Goal: Information Seeking & Learning: Compare options

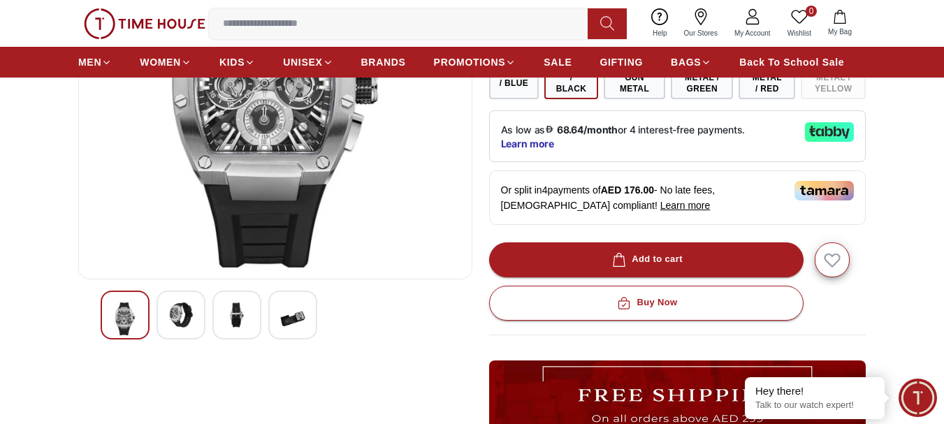
scroll to position [70, 0]
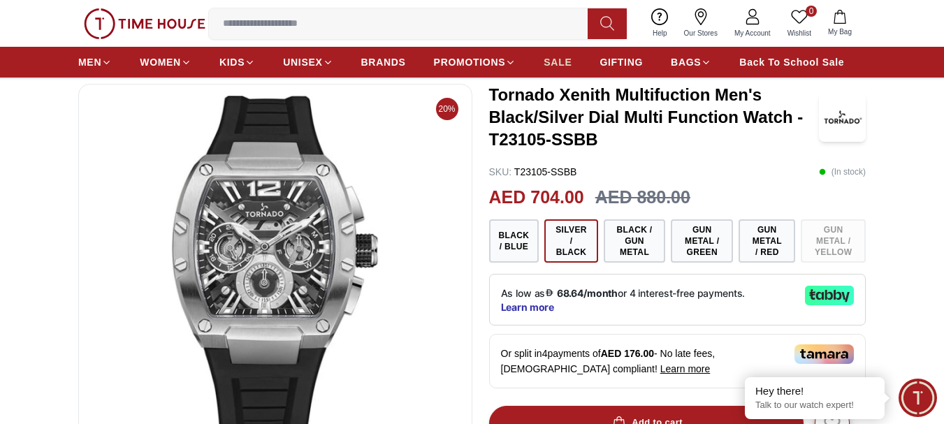
click at [561, 62] on span "SALE" at bounding box center [558, 62] width 28 height 14
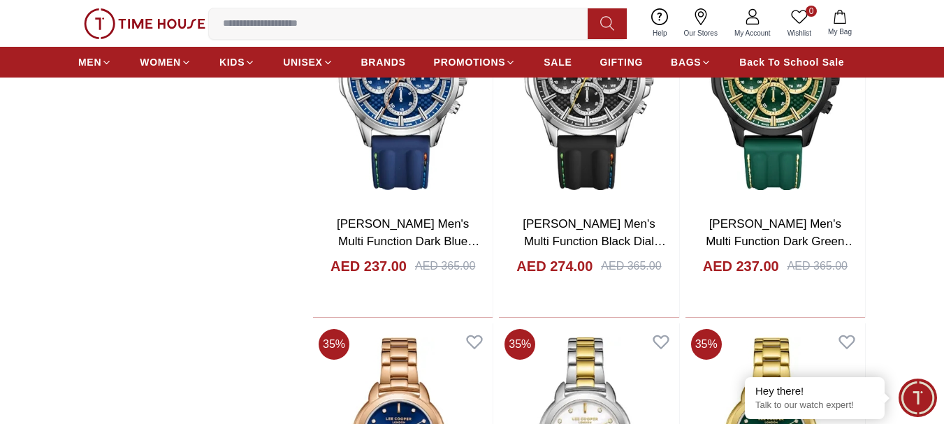
scroll to position [1817, 0]
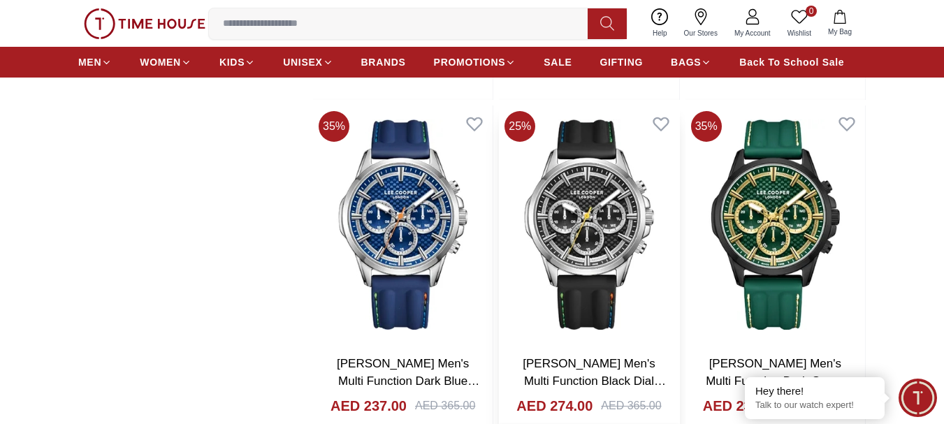
click at [602, 220] on img at bounding box center [589, 225] width 180 height 238
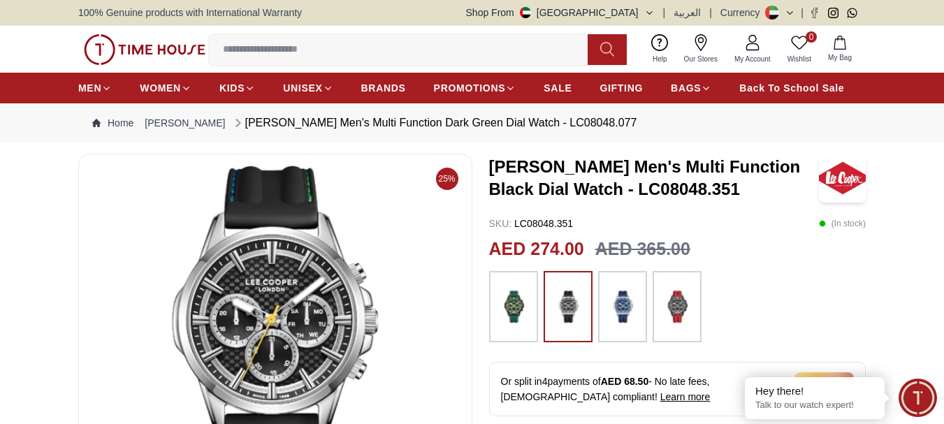
scroll to position [70, 0]
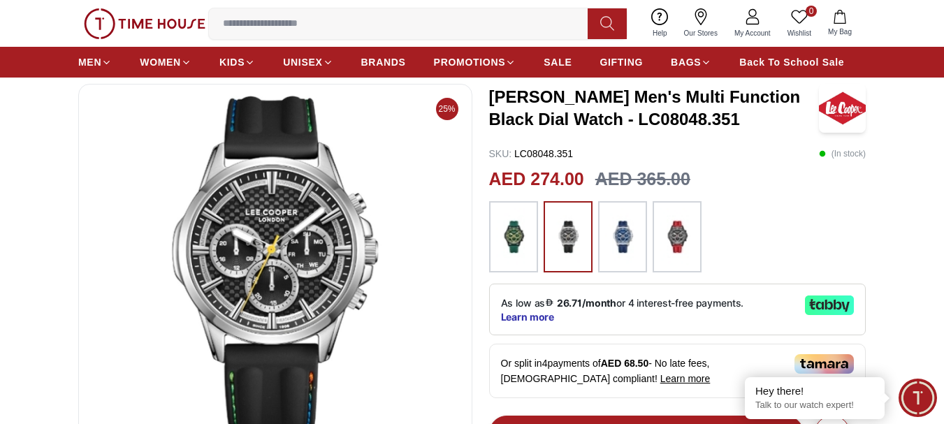
click at [626, 247] on img at bounding box center [622, 236] width 35 height 57
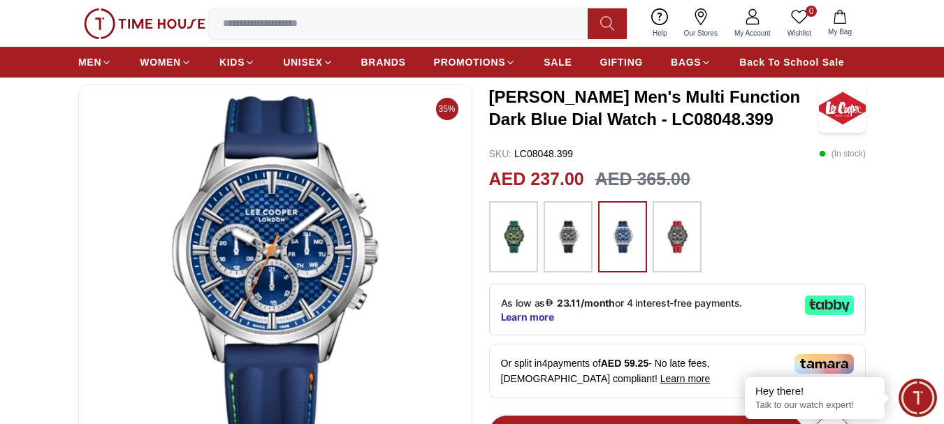
click at [656, 250] on div at bounding box center [677, 236] width 49 height 71
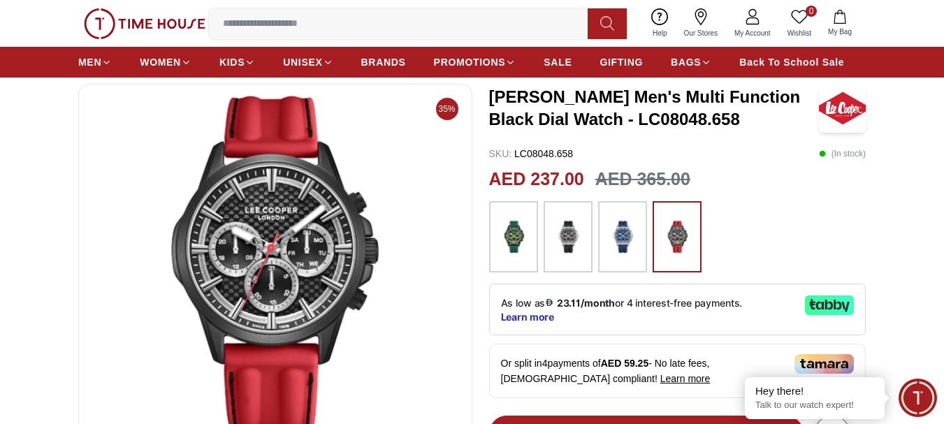
click at [579, 238] on img at bounding box center [568, 236] width 35 height 57
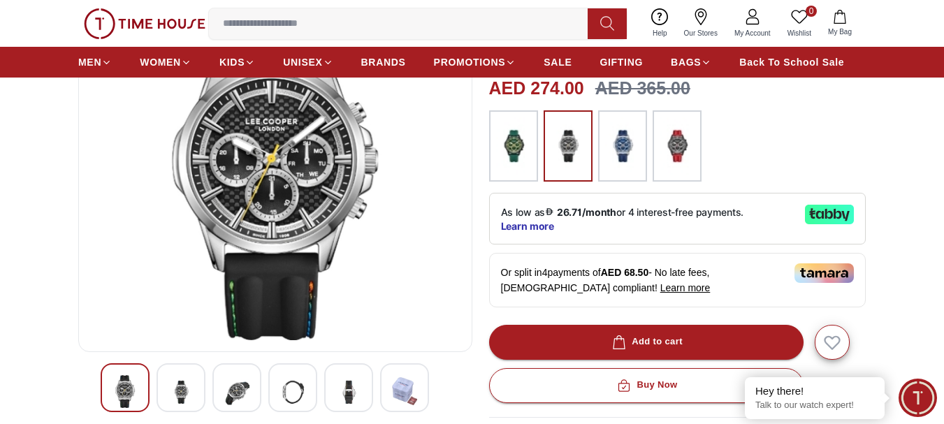
scroll to position [349, 0]
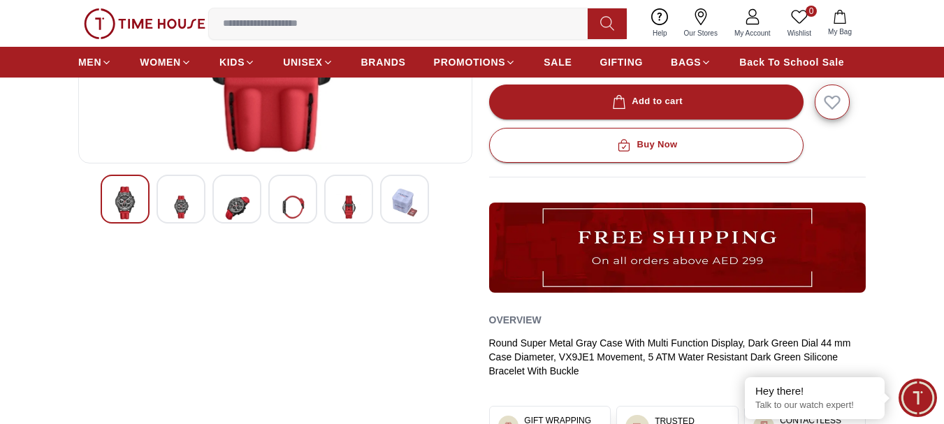
scroll to position [70, 0]
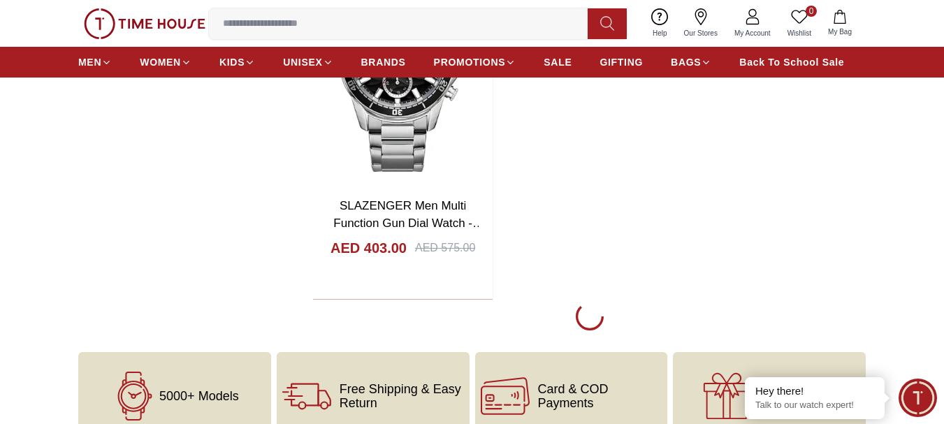
scroll to position [5232, 0]
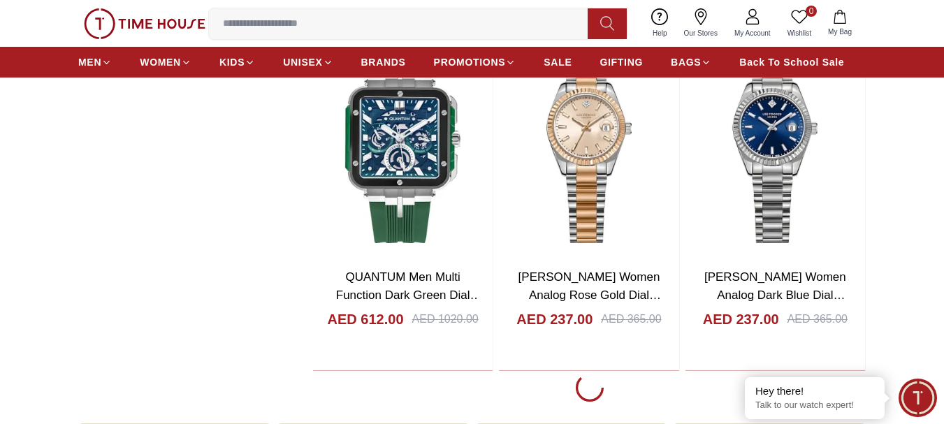
scroll to position [7189, 0]
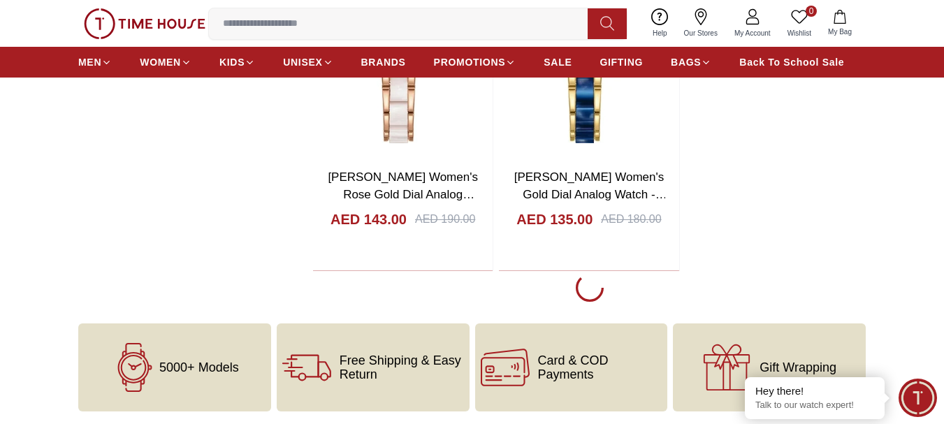
scroll to position [9844, 0]
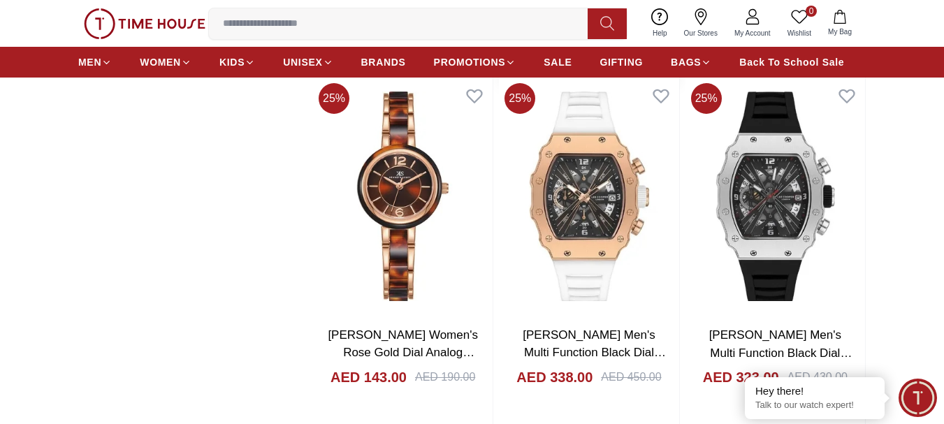
scroll to position [10054, 0]
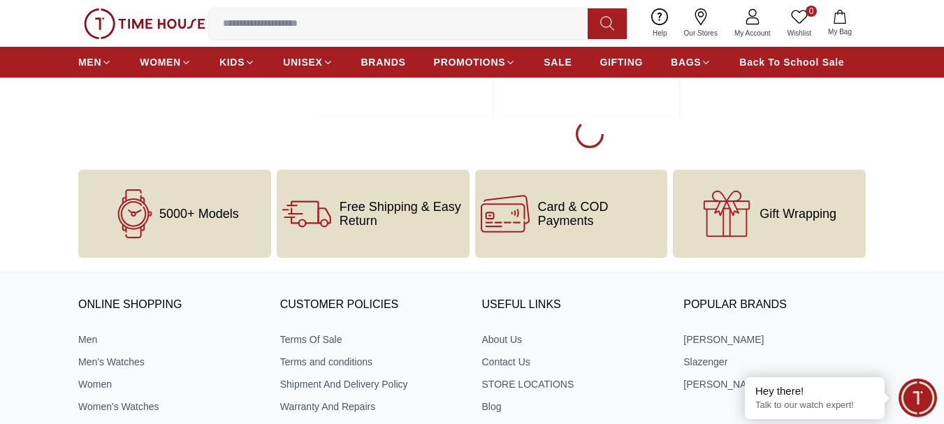
scroll to position [17373, 0]
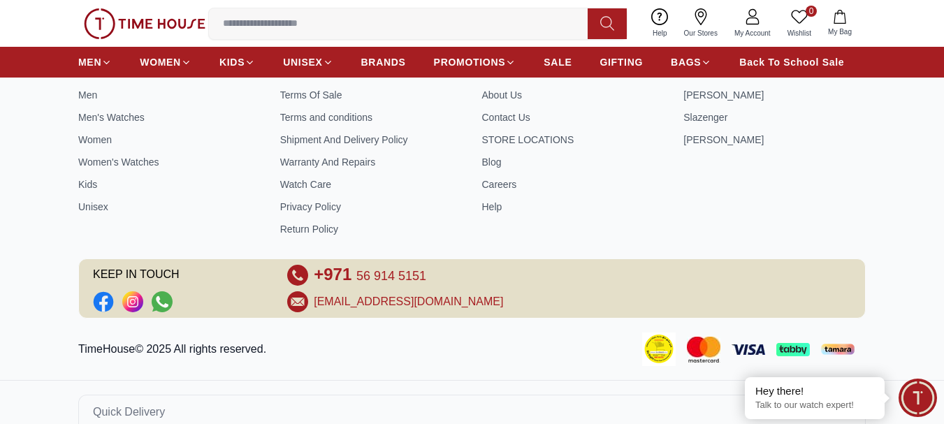
scroll to position [19948, 0]
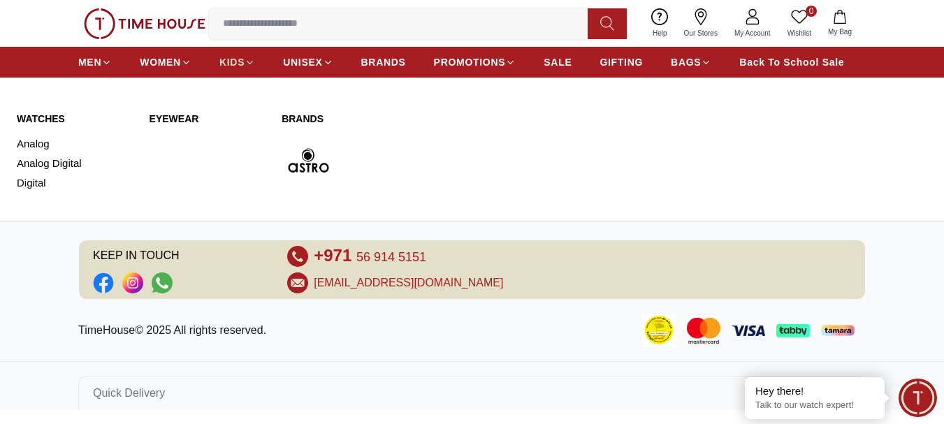
click at [233, 64] on span "KIDS" at bounding box center [231, 62] width 25 height 14
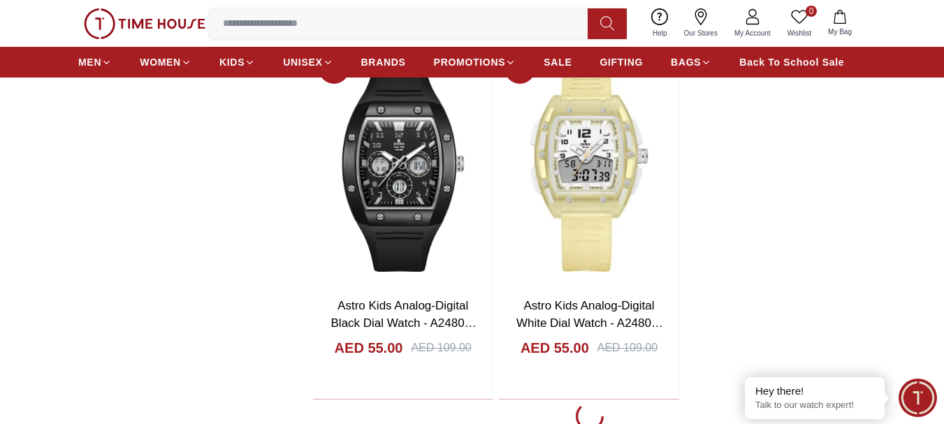
scroll to position [2306, 0]
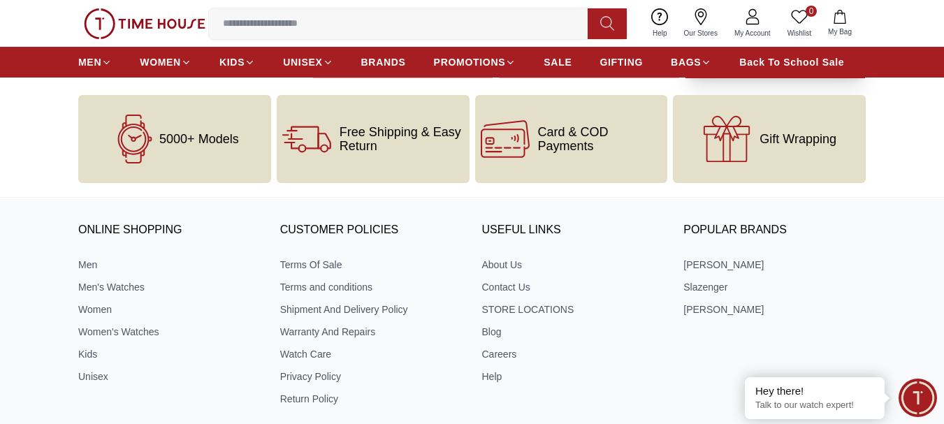
scroll to position [5591, 0]
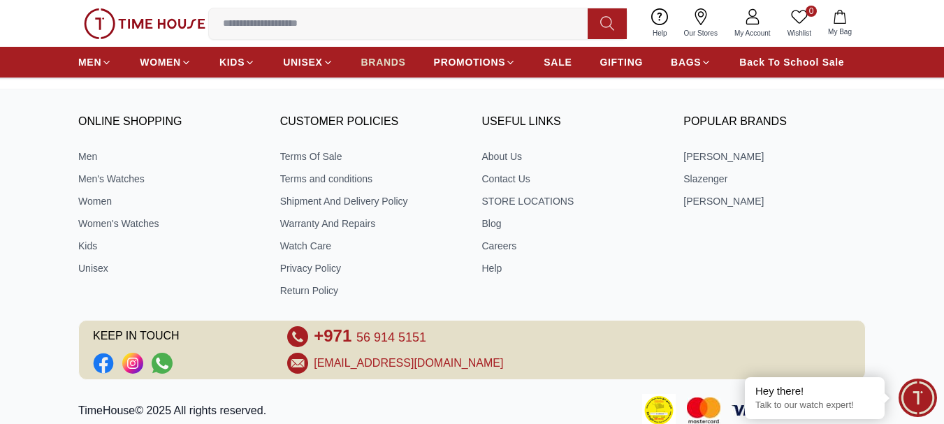
click at [375, 64] on span "BRANDS" at bounding box center [383, 62] width 45 height 14
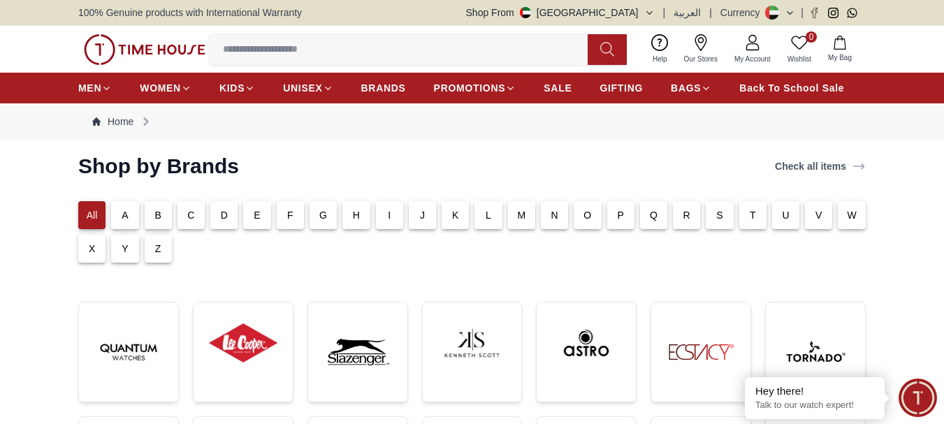
click at [197, 215] on div "C" at bounding box center [191, 215] width 27 height 28
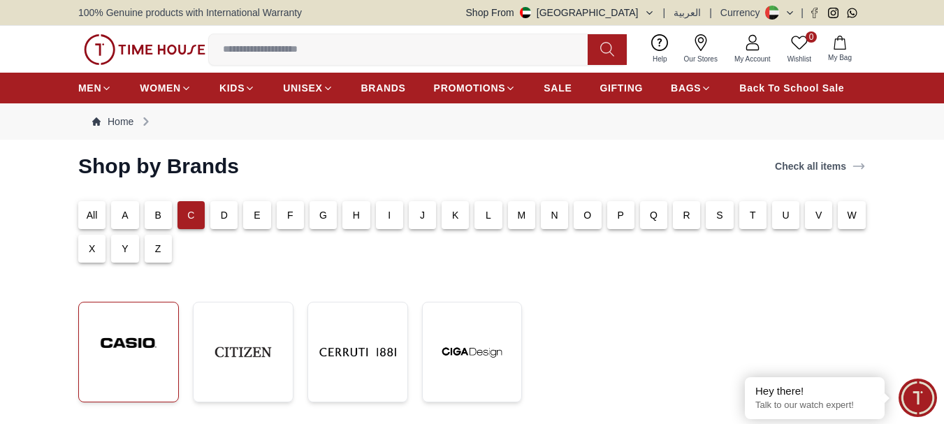
click at [140, 356] on img at bounding box center [128, 343] width 77 height 59
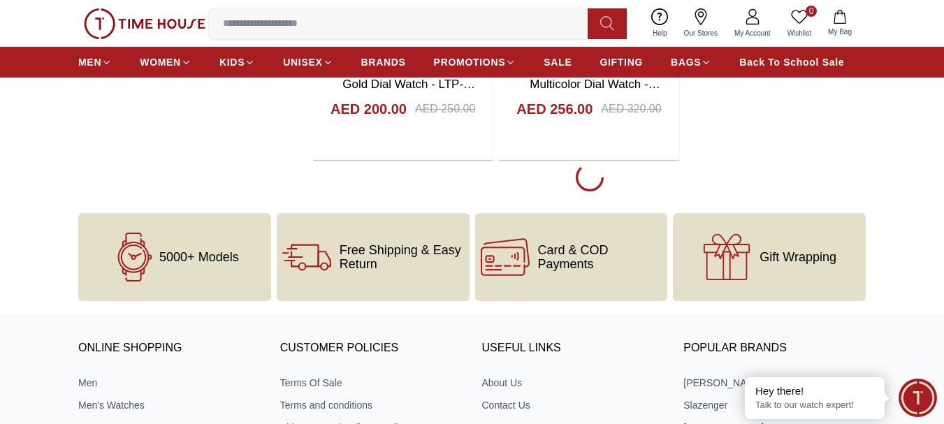
scroll to position [3005, 0]
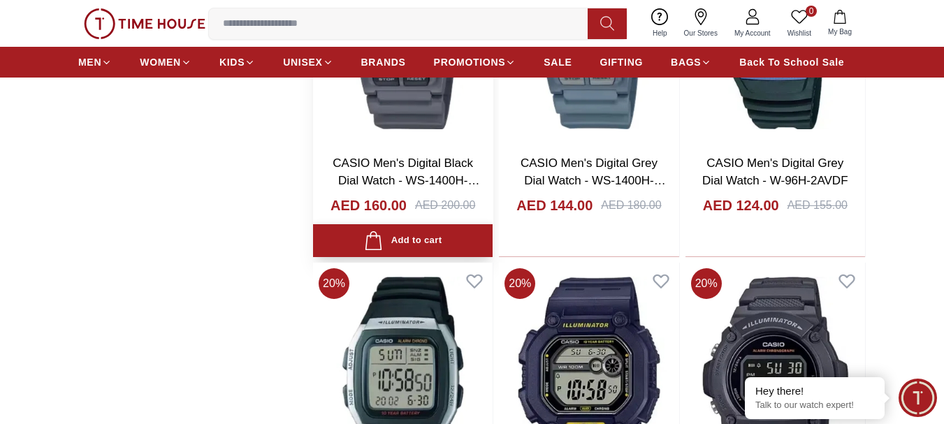
scroll to position [7408, 0]
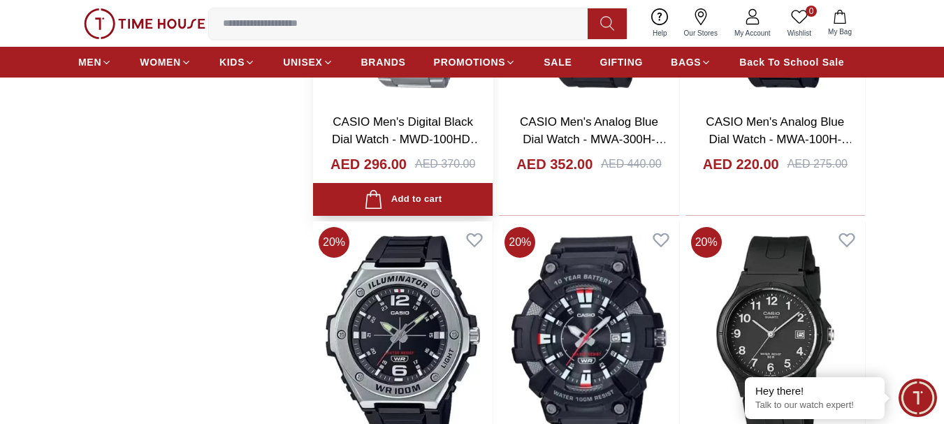
scroll to position [8666, 0]
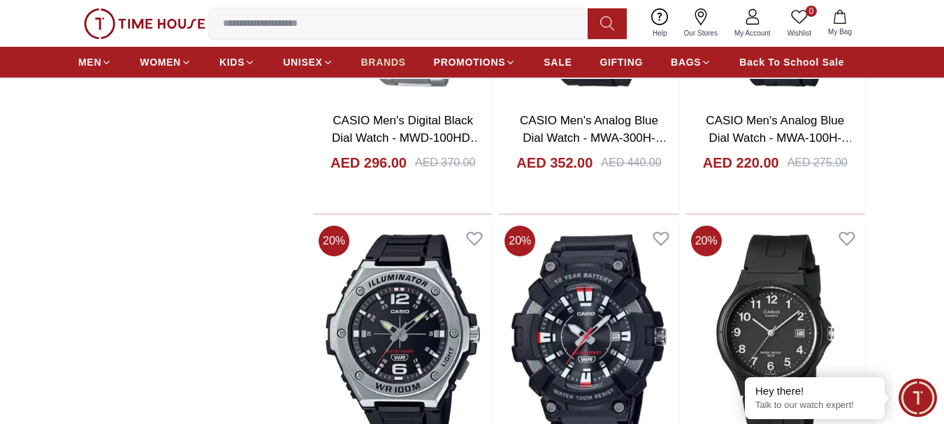
click at [380, 61] on span "BRANDS" at bounding box center [383, 62] width 45 height 14
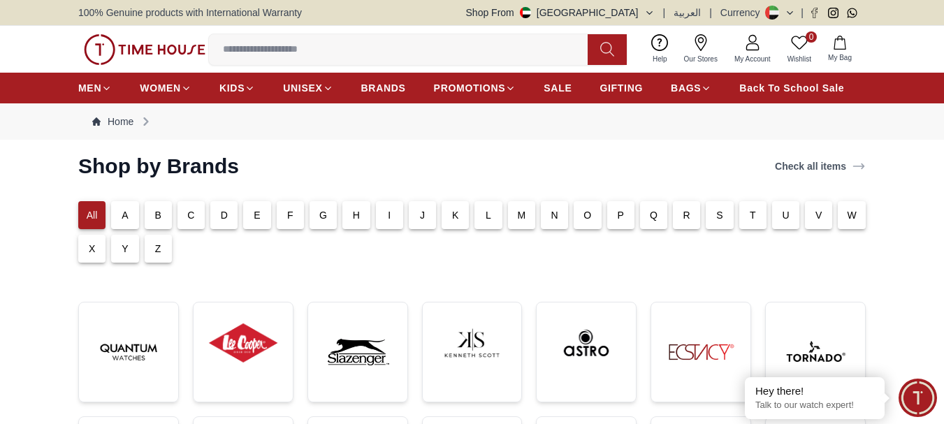
click at [319, 217] on p "G" at bounding box center [323, 215] width 8 height 14
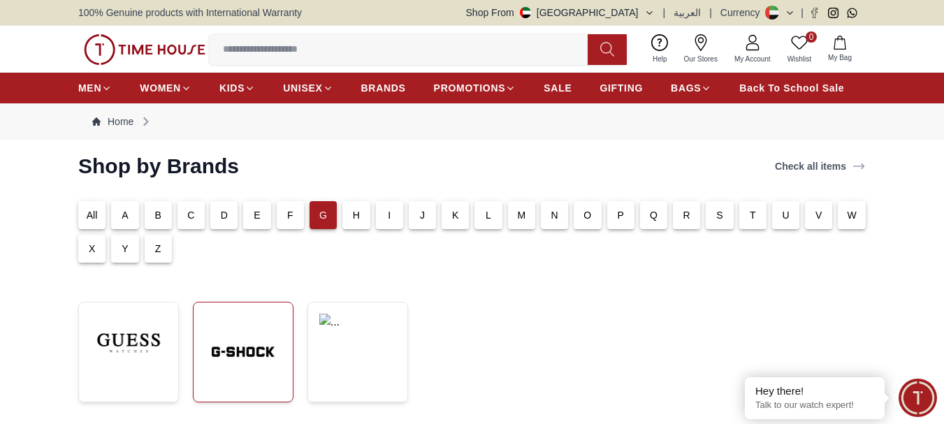
click at [240, 338] on img at bounding box center [243, 352] width 77 height 77
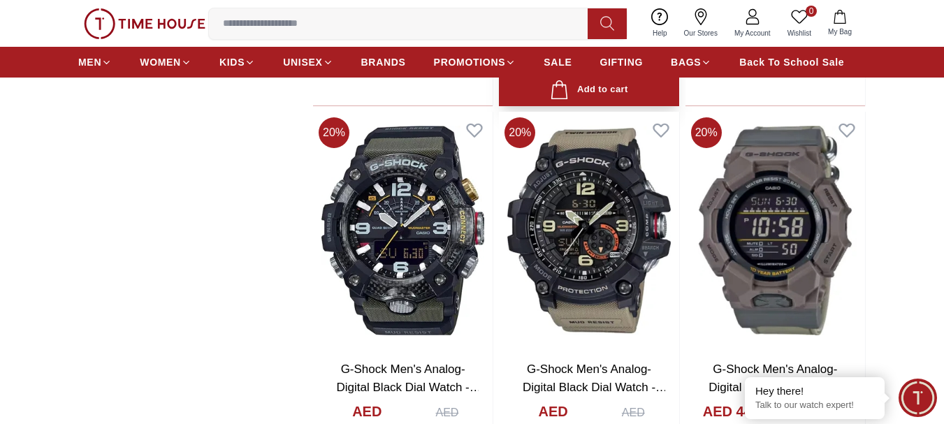
scroll to position [1747, 0]
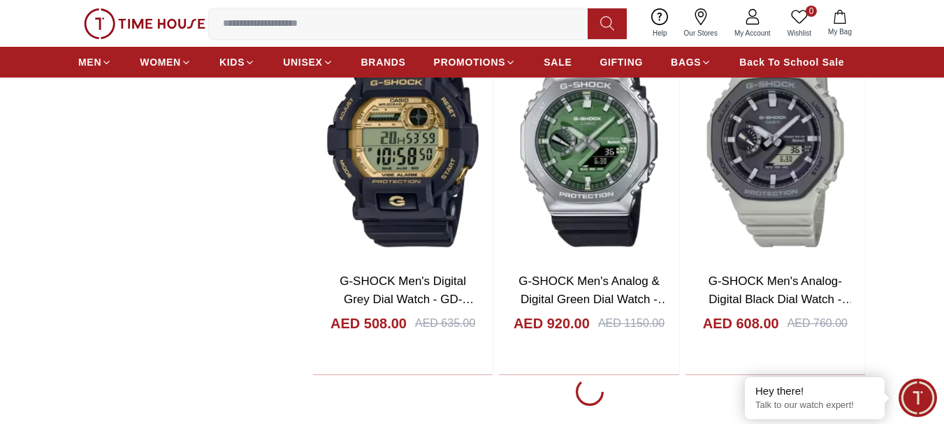
scroll to position [7548, 0]
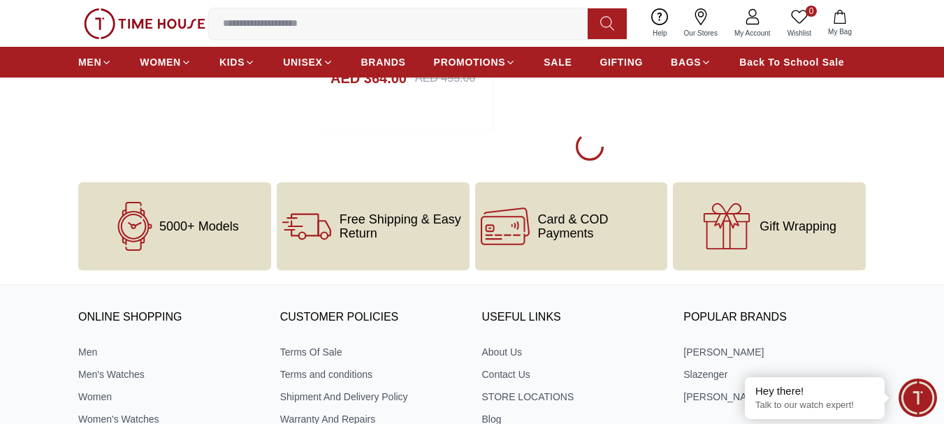
scroll to position [12929, 0]
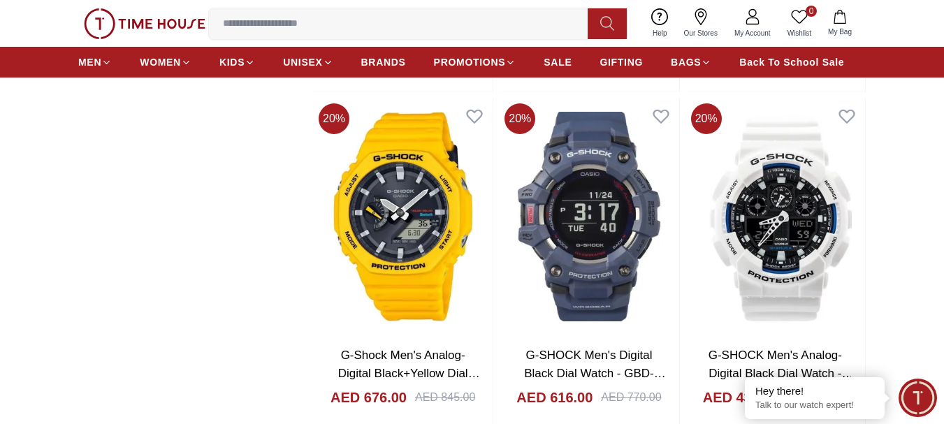
scroll to position [13209, 0]
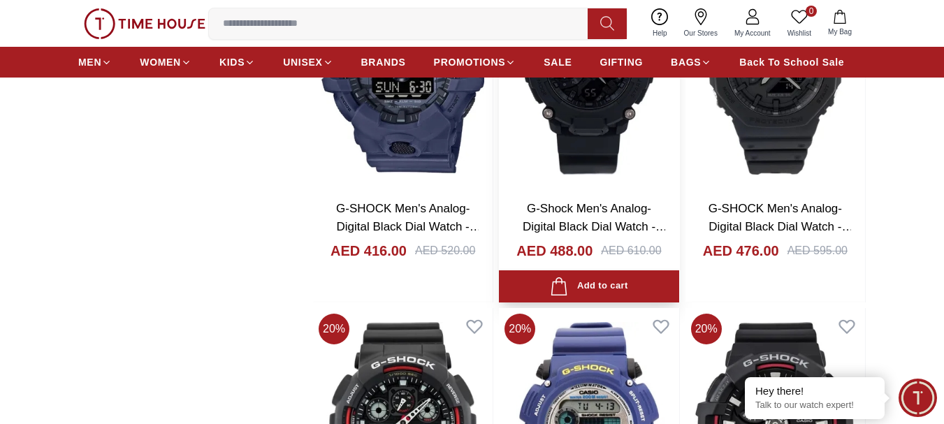
scroll to position [14018, 0]
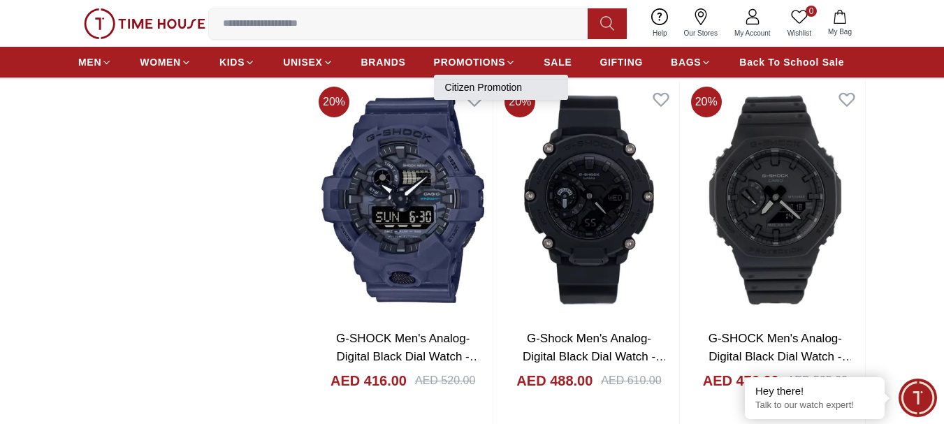
click at [493, 85] on link "Citizen Promotion" at bounding box center [501, 87] width 112 height 14
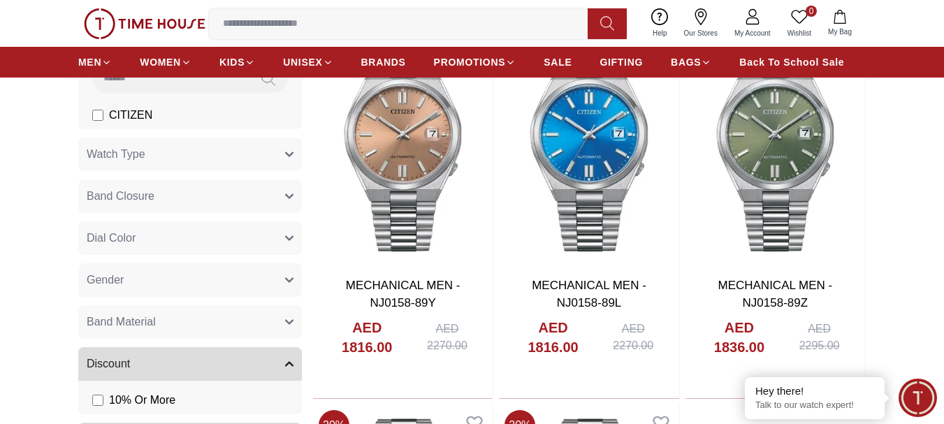
scroll to position [280, 0]
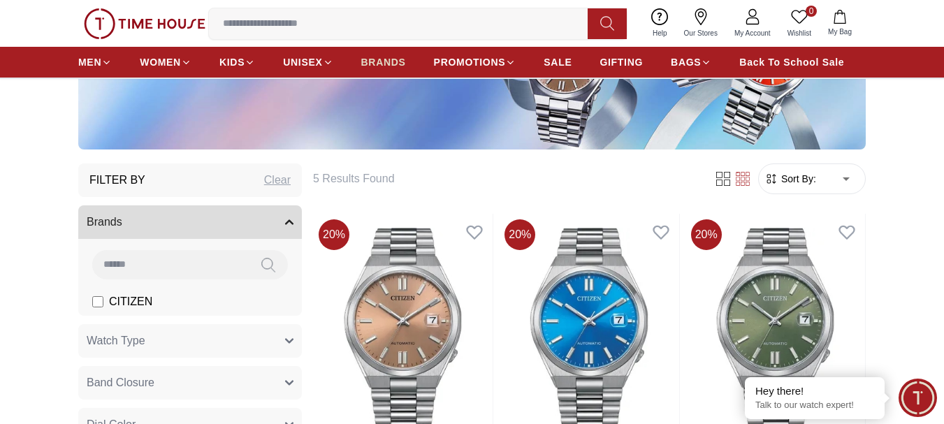
click at [395, 62] on span "BRANDS" at bounding box center [383, 62] width 45 height 14
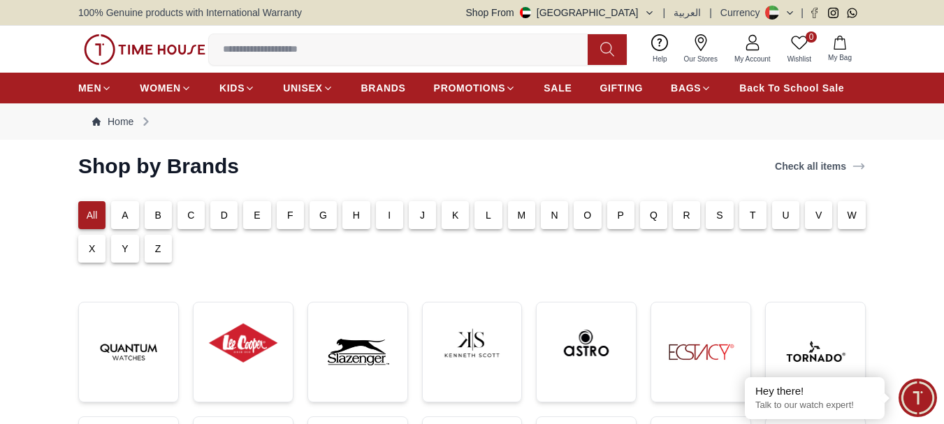
click at [622, 224] on div "P" at bounding box center [620, 215] width 27 height 28
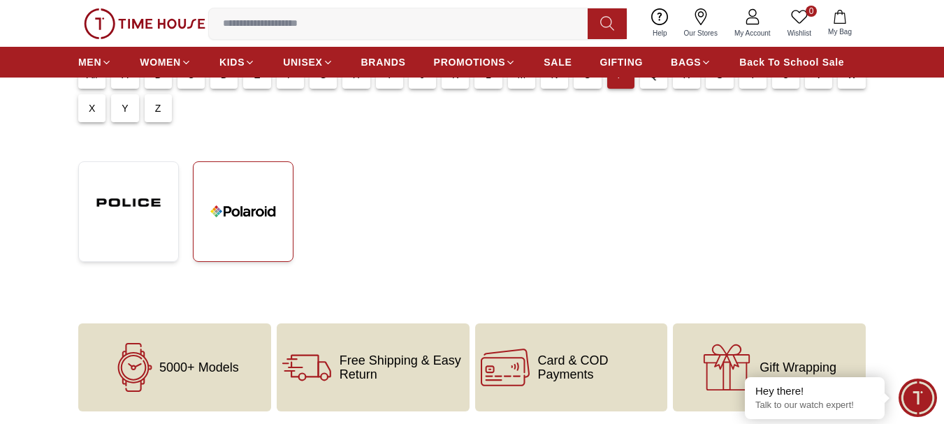
scroll to position [140, 0]
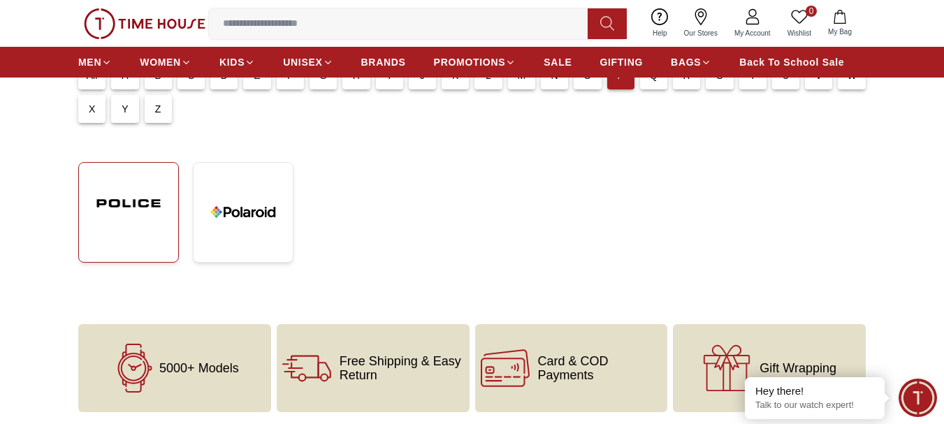
click at [166, 208] on img at bounding box center [128, 203] width 77 height 59
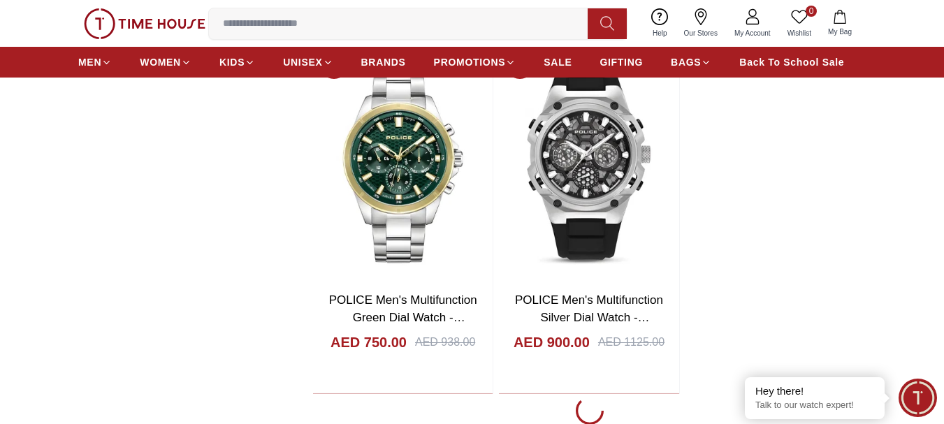
scroll to position [2796, 0]
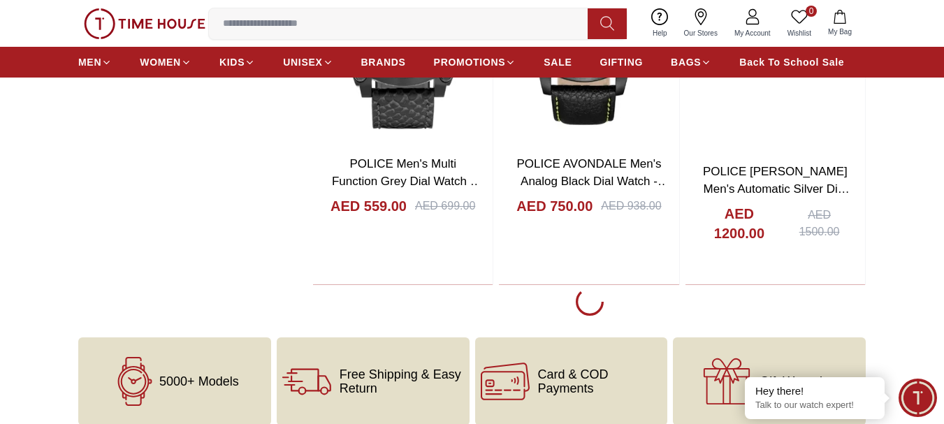
scroll to position [7828, 0]
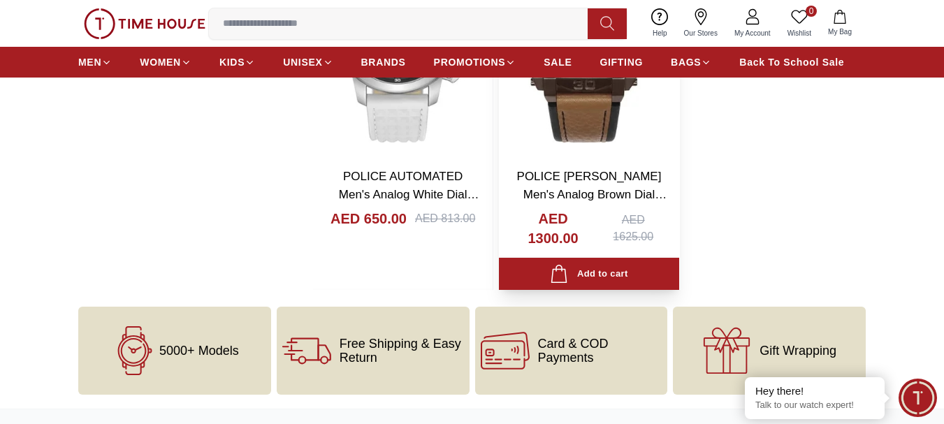
scroll to position [11671, 0]
